Goal: Information Seeking & Learning: Learn about a topic

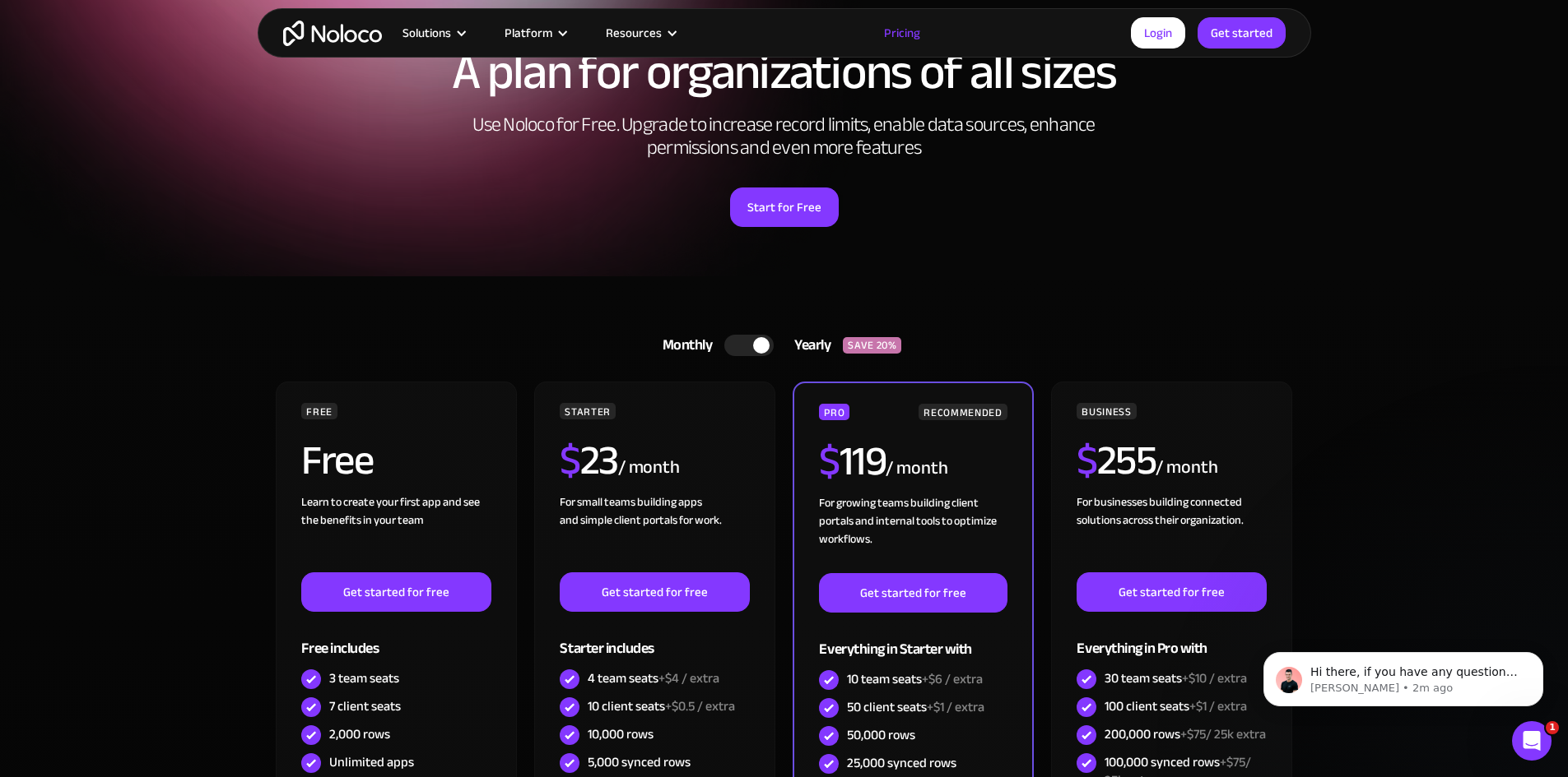
scroll to position [165, 0]
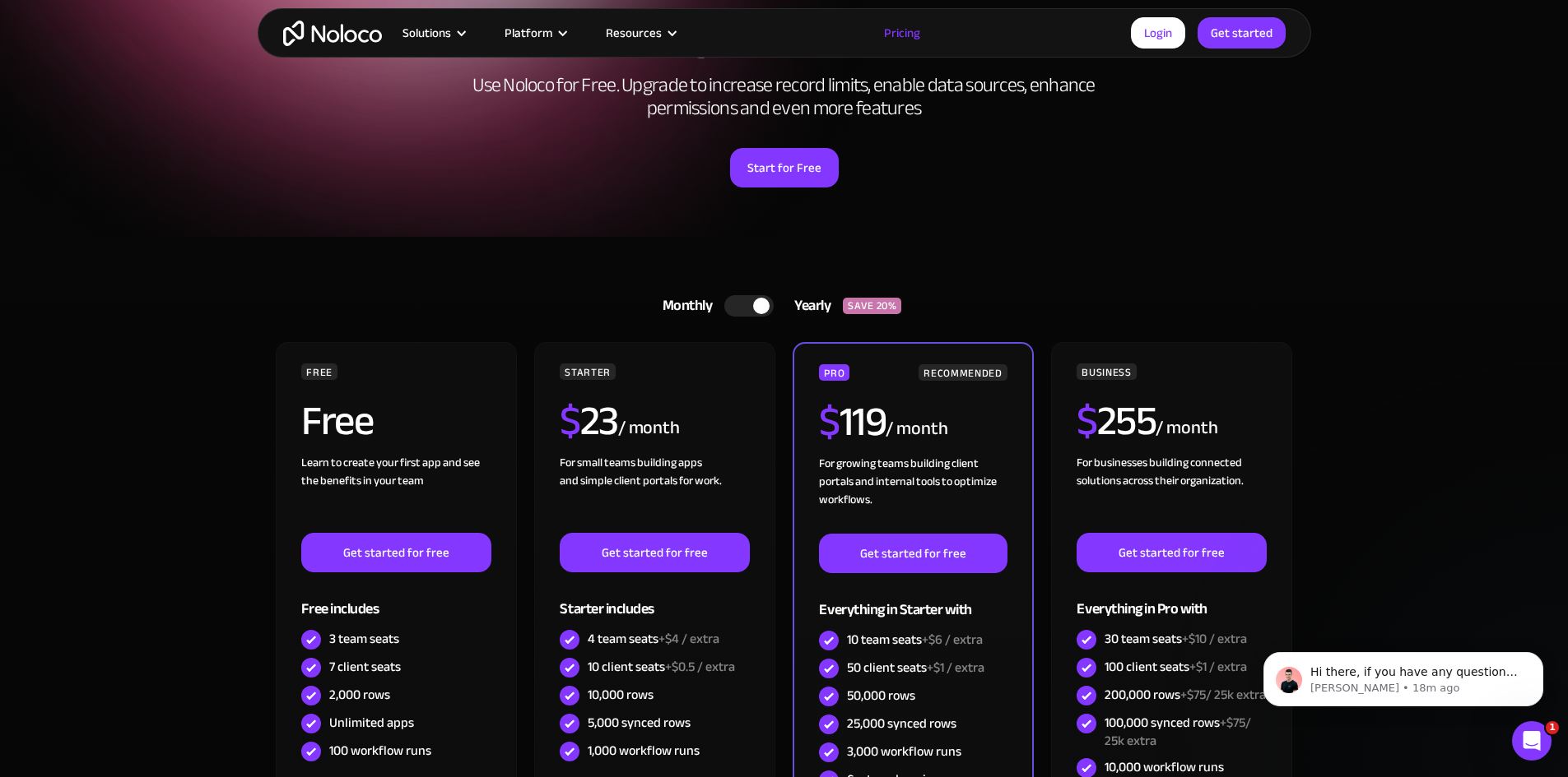
click at [369, 24] on img "home" at bounding box center [333, 32] width 99 height 25
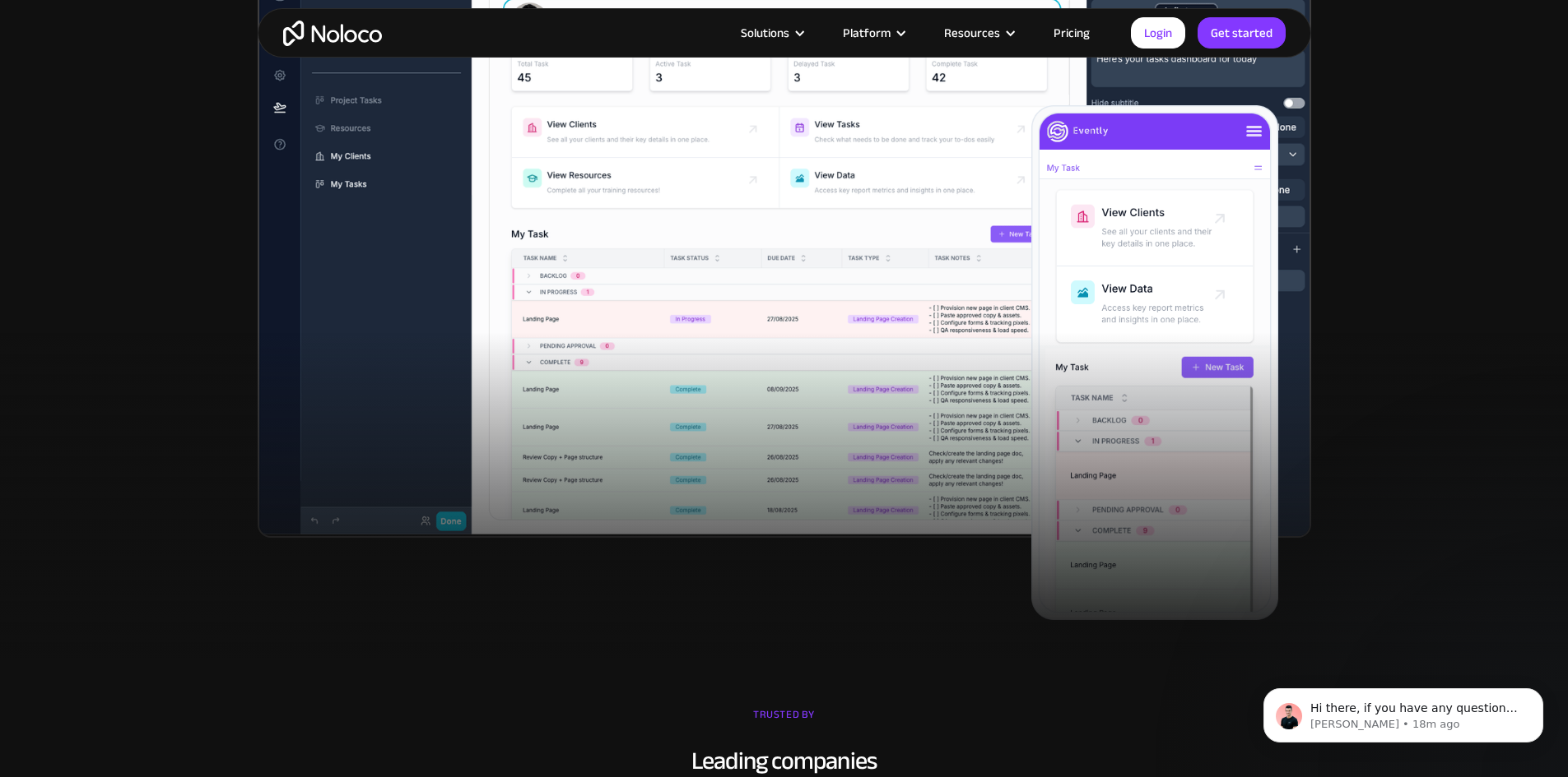
scroll to position [494, 0]
